Goal: Task Accomplishment & Management: Use online tool/utility

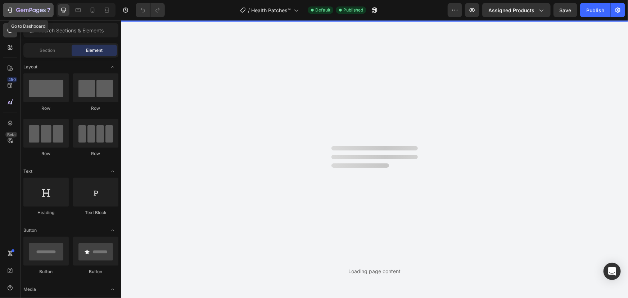
click at [29, 10] on icon "button" at bounding box center [30, 10] width 3 height 4
click at [26, 16] on button "7" at bounding box center [28, 10] width 51 height 14
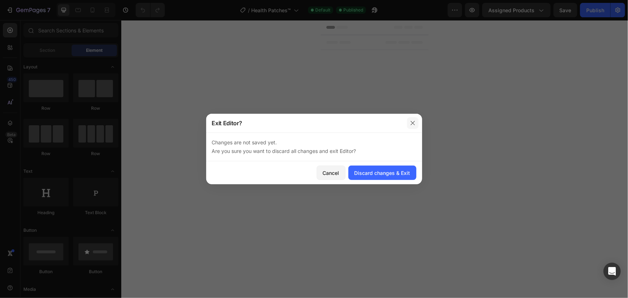
click at [413, 122] on icon "button" at bounding box center [413, 123] width 6 height 6
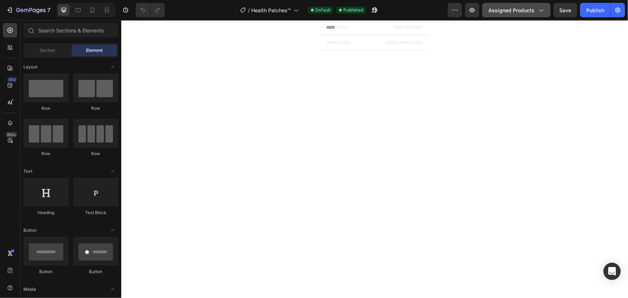
click at [538, 16] on button "Assigned Products" at bounding box center [516, 10] width 68 height 14
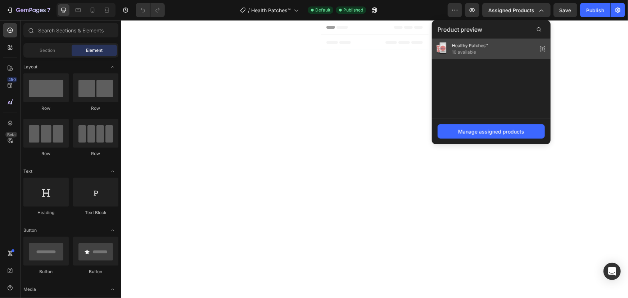
click at [491, 47] on div "Healthy Patches™ 10 available" at bounding box center [491, 49] width 119 height 20
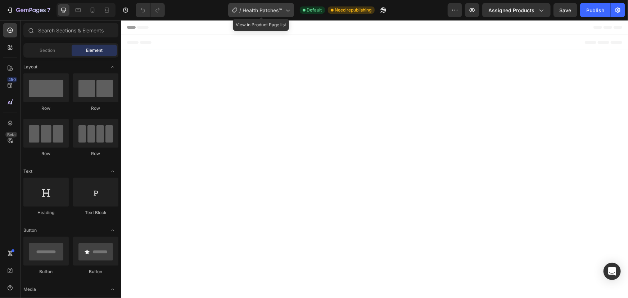
click at [282, 12] on div "/ Health Patches™" at bounding box center [261, 10] width 66 height 14
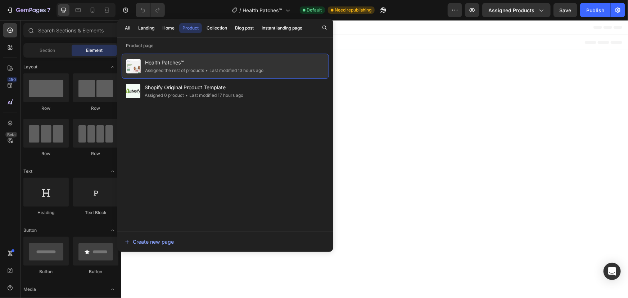
click at [267, 78] on div "Health Patches™ Assigned the rest of products • Last modified 13 hours ago" at bounding box center [225, 66] width 207 height 25
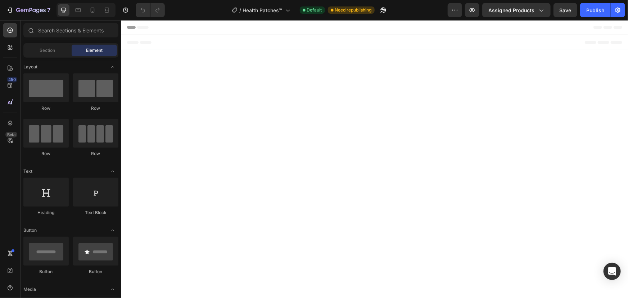
click at [368, 135] on body "Header Root Footer" at bounding box center [374, 159] width 506 height 278
click at [475, 14] on button "button" at bounding box center [472, 10] width 14 height 14
